Goal: Information Seeking & Learning: Find specific page/section

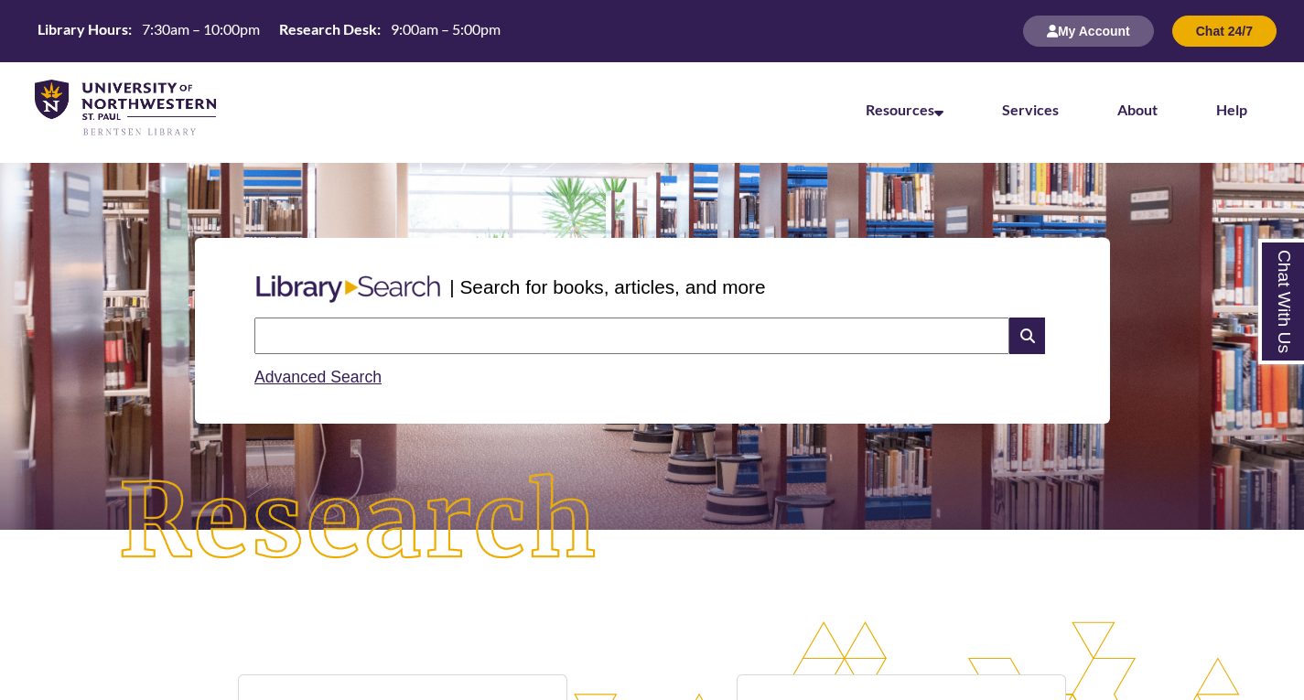
scroll to position [385, 1304]
click at [604, 342] on input "text" at bounding box center [631, 335] width 755 height 37
type input "**********"
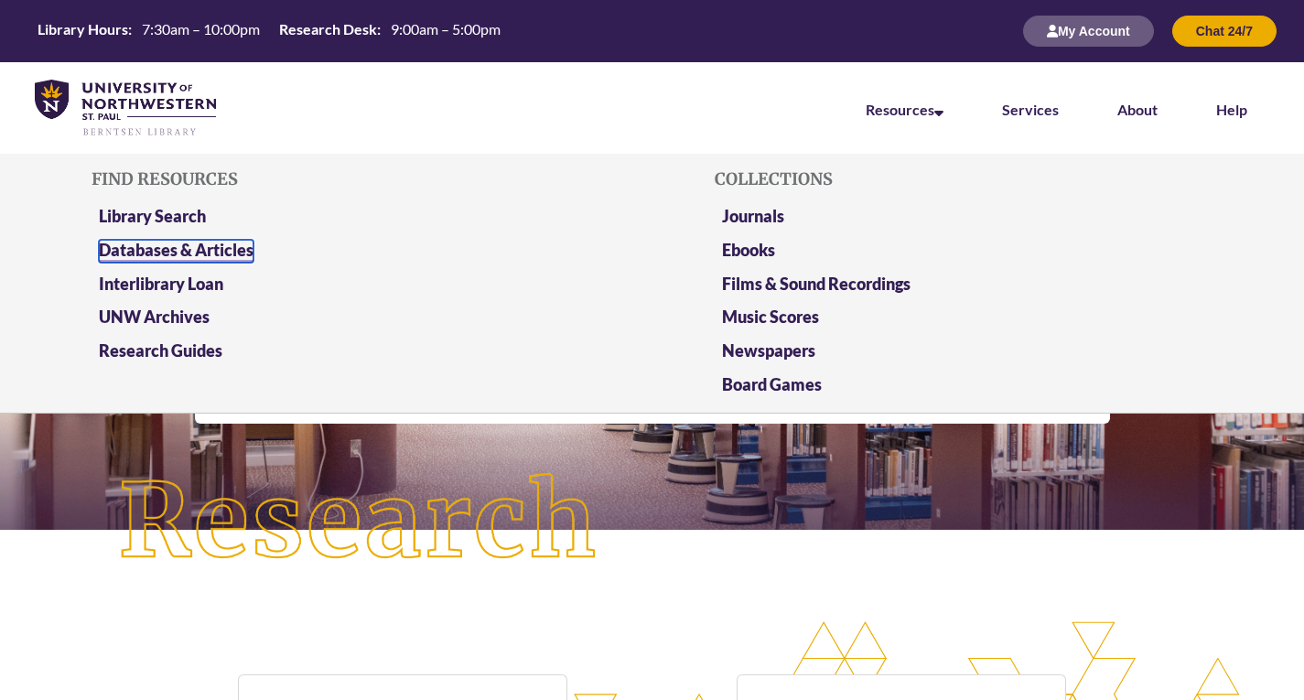
click at [191, 251] on link "Databases & Articles" at bounding box center [176, 251] width 155 height 23
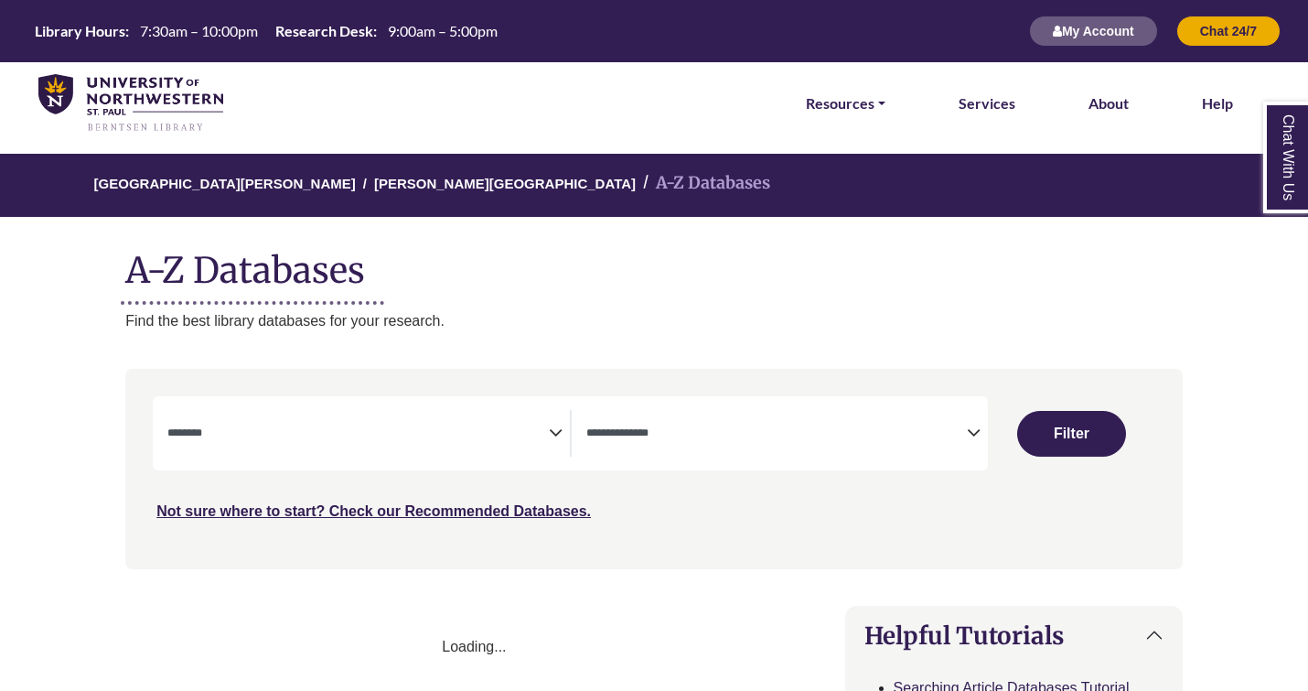
select select "Database Subject Filter"
select select "Database Types Filter"
select select "Database Subject Filter"
select select "Database Types Filter"
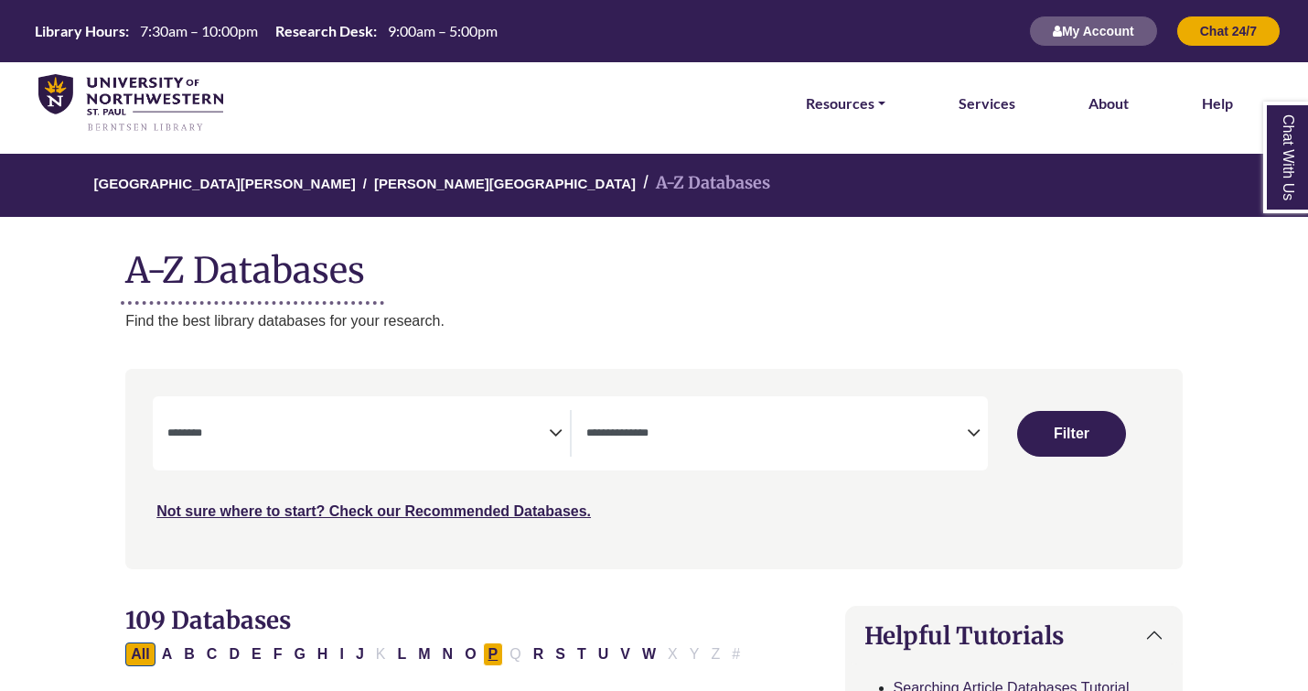
click at [483, 657] on button "P" at bounding box center [493, 654] width 21 height 24
select select "Database Subject Filter"
select select "Database Types Filter"
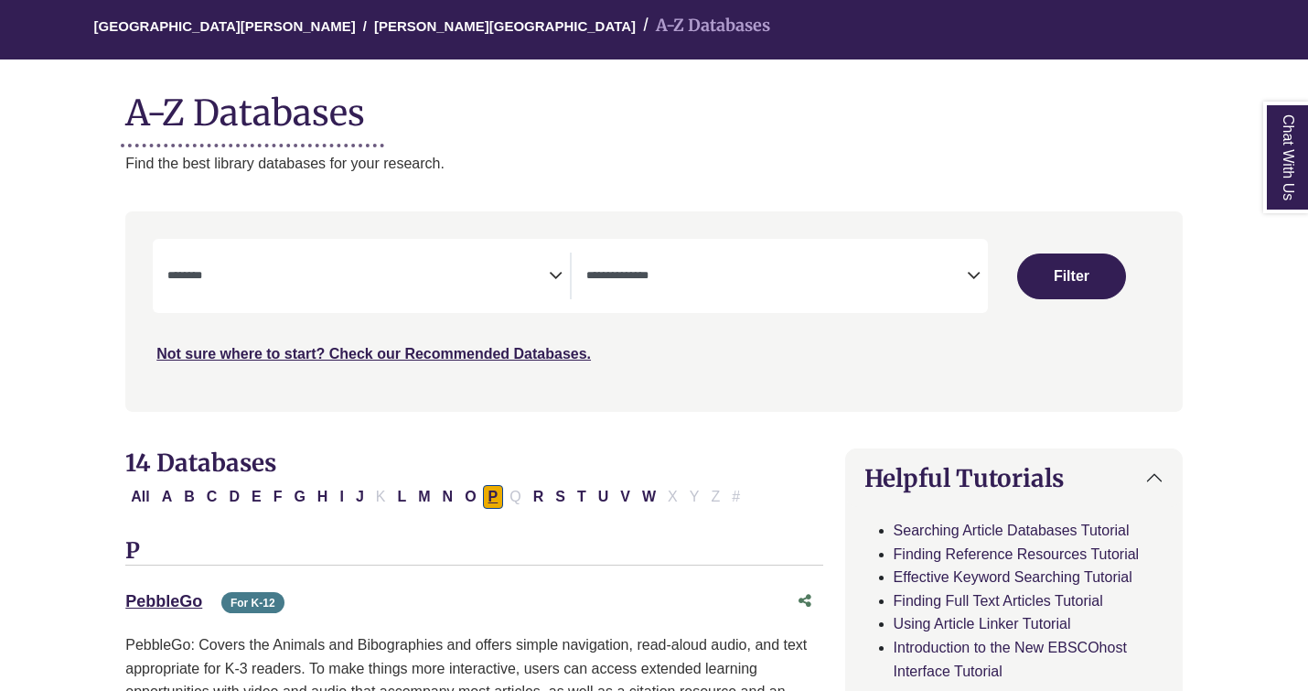
click at [493, 503] on button "P" at bounding box center [493, 497] width 21 height 24
select select "Database Subject Filter"
select select "Database Types Filter"
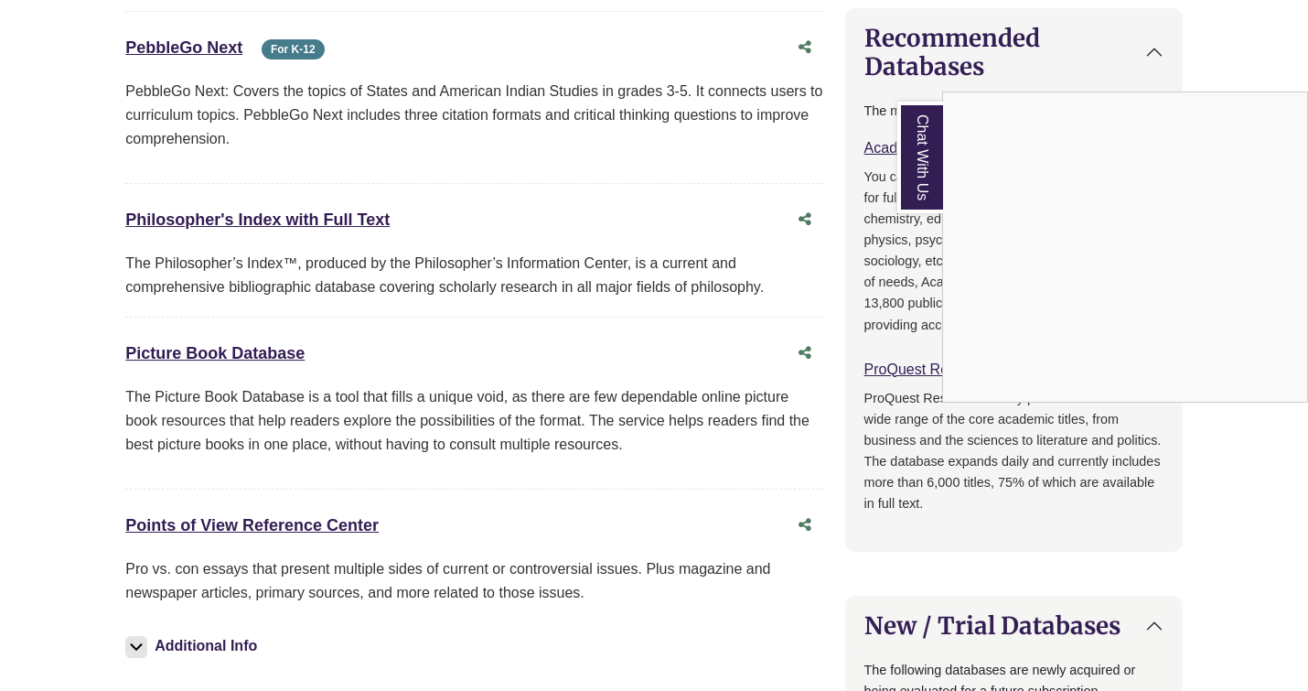
scroll to position [917, 0]
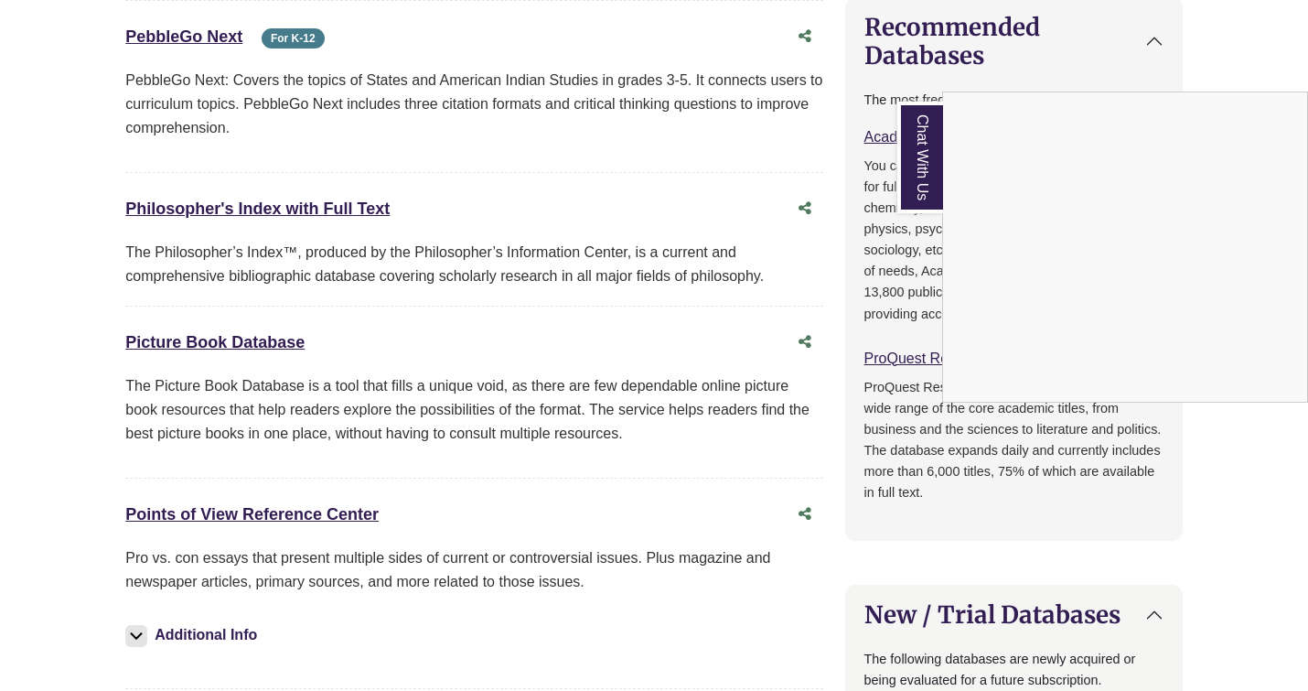
click at [323, 507] on div "Chat With Us" at bounding box center [654, 345] width 1308 height 691
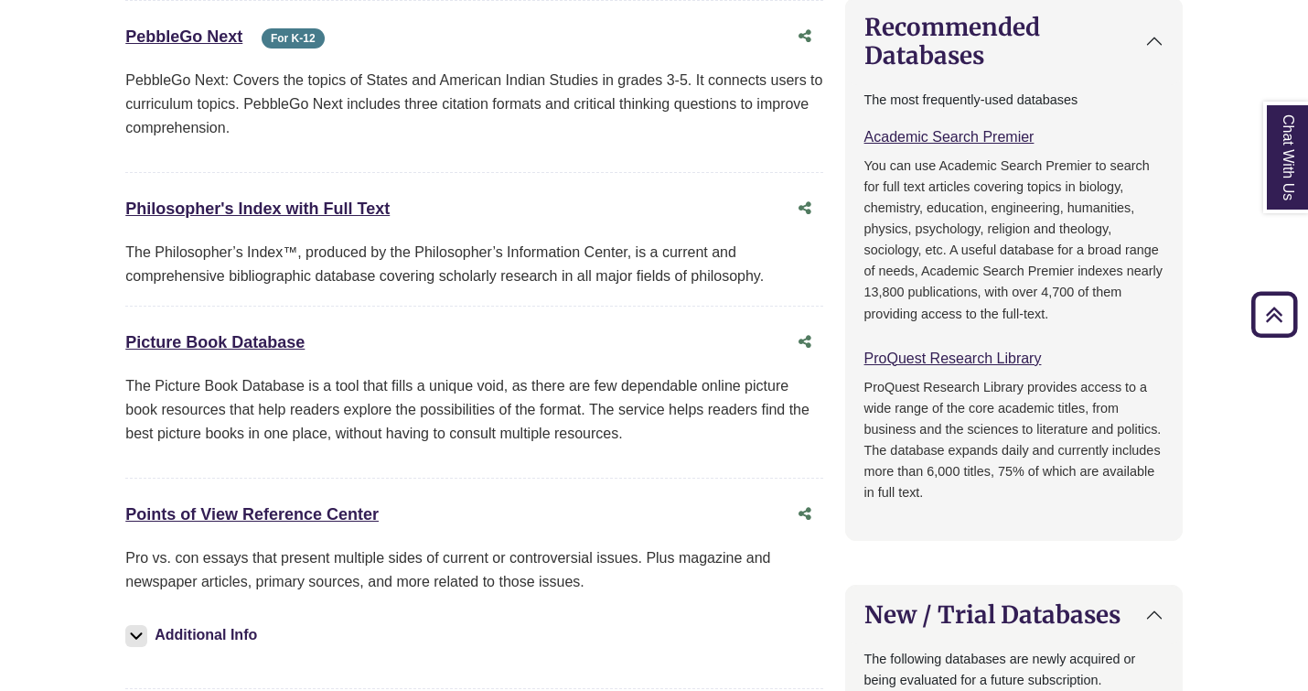
click at [253, 526] on div "Points of View Reference Center This link opens in a new window" at bounding box center [455, 514] width 661 height 27
click at [281, 511] on link "Points of View Reference Center This link opens in a new window" at bounding box center [251, 514] width 253 height 18
